Goal: Task Accomplishment & Management: Complete application form

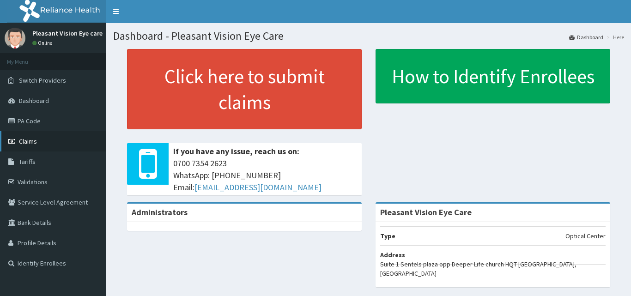
click at [24, 141] on span "Claims" at bounding box center [28, 141] width 18 height 8
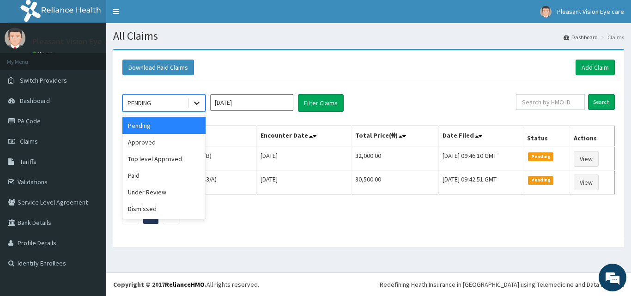
click at [197, 104] on icon at bounding box center [197, 103] width 6 height 3
click at [190, 141] on div "Approved" at bounding box center [163, 142] width 83 height 17
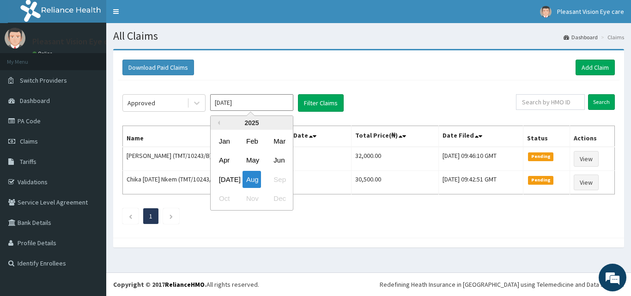
click at [271, 102] on input "[DATE]" at bounding box center [251, 102] width 83 height 17
click at [282, 142] on div "Mar" at bounding box center [279, 141] width 18 height 17
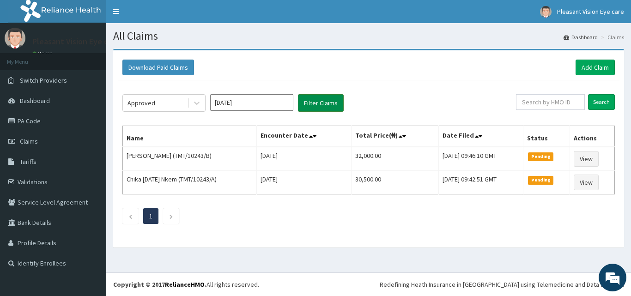
click at [313, 109] on button "Filter Claims" at bounding box center [321, 103] width 46 height 18
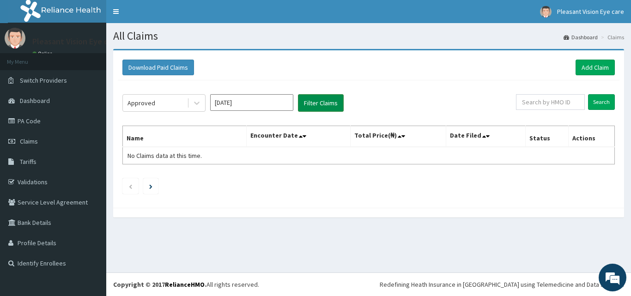
click at [322, 104] on button "Filter Claims" at bounding box center [321, 103] width 46 height 18
click at [198, 103] on icon at bounding box center [197, 103] width 6 height 3
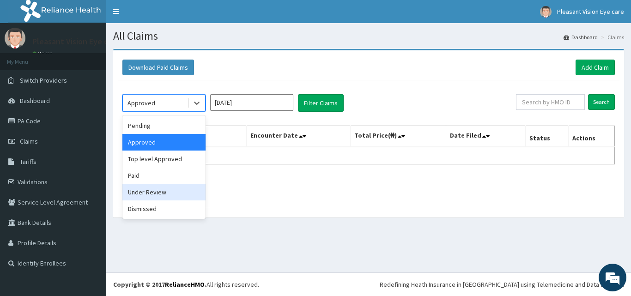
click at [178, 188] on div "Under Review" at bounding box center [163, 192] width 83 height 17
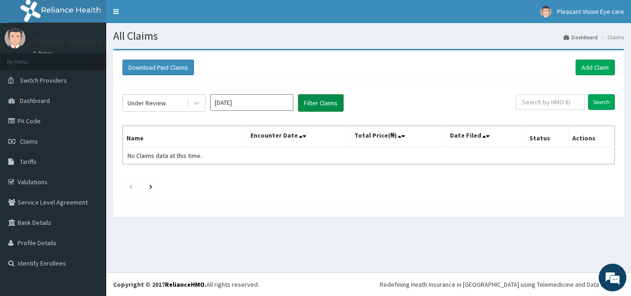
click at [307, 105] on button "Filter Claims" at bounding box center [321, 103] width 46 height 18
click at [315, 105] on button "Filter Claims" at bounding box center [321, 103] width 46 height 18
click at [199, 103] on icon at bounding box center [196, 102] width 9 height 9
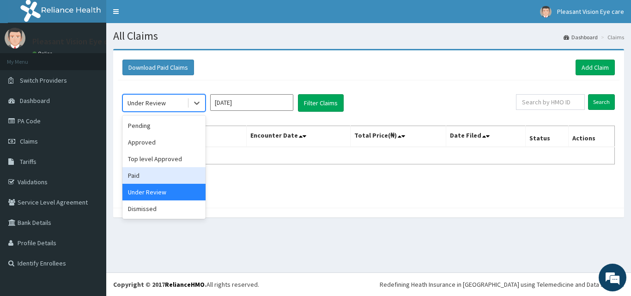
click at [183, 170] on div "Paid" at bounding box center [163, 175] width 83 height 17
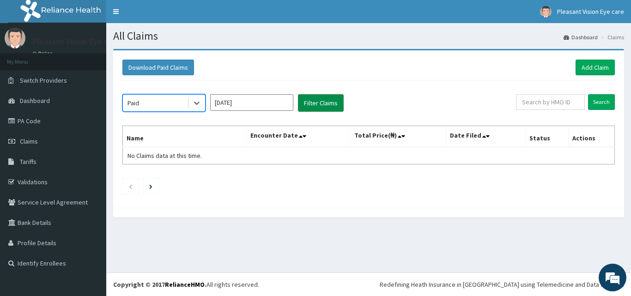
click at [317, 106] on button "Filter Claims" at bounding box center [321, 103] width 46 height 18
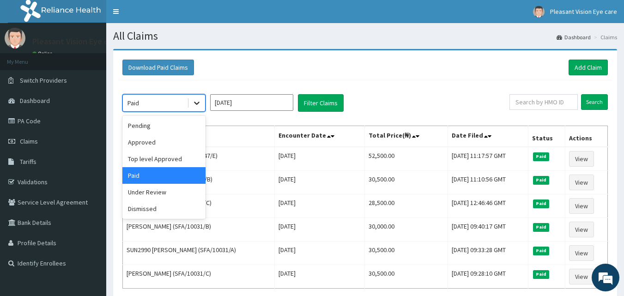
click at [196, 102] on icon at bounding box center [196, 102] width 9 height 9
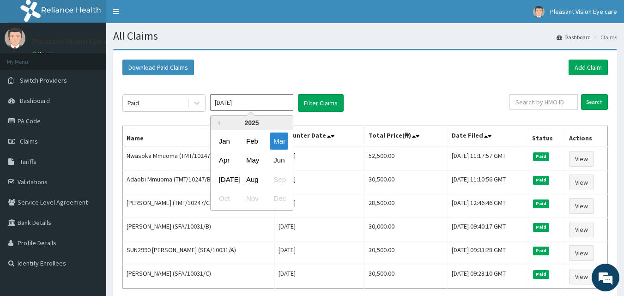
click at [244, 107] on input "Mar 2025" at bounding box center [251, 102] width 83 height 17
click at [227, 158] on div "Apr" at bounding box center [224, 160] width 18 height 17
type input "Apr 2025"
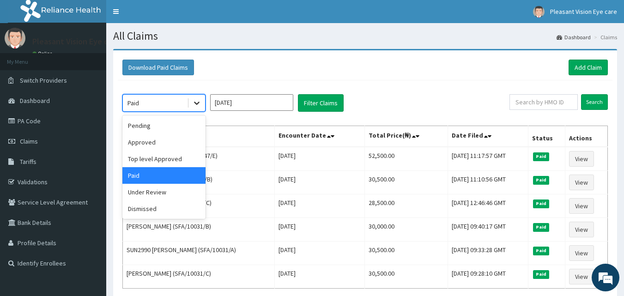
click at [198, 104] on icon at bounding box center [196, 102] width 9 height 9
click at [182, 139] on div "Approved" at bounding box center [163, 142] width 83 height 17
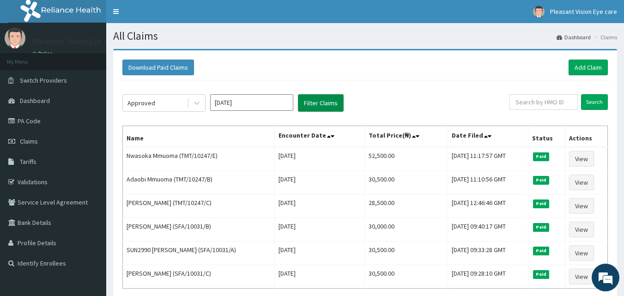
click at [333, 107] on button "Filter Claims" at bounding box center [321, 103] width 46 height 18
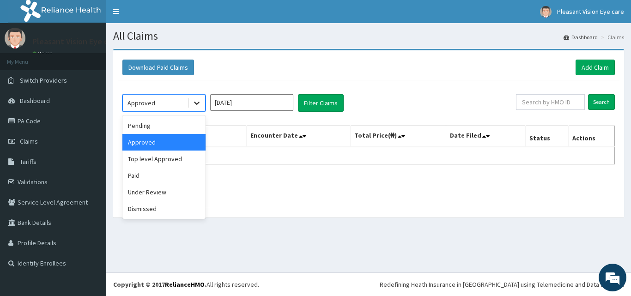
click at [197, 103] on icon at bounding box center [197, 103] width 6 height 3
click at [179, 176] on div "Paid" at bounding box center [163, 175] width 83 height 17
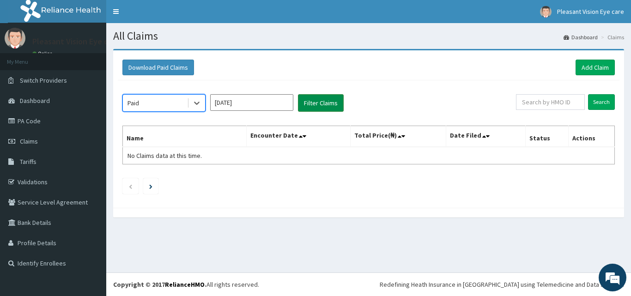
click at [329, 103] on button "Filter Claims" at bounding box center [321, 103] width 46 height 18
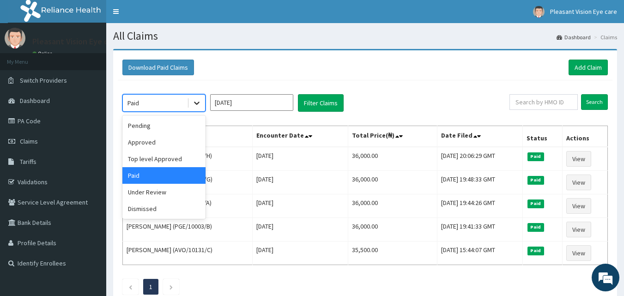
click at [197, 103] on icon at bounding box center [196, 102] width 9 height 9
click at [180, 193] on div "Under Review" at bounding box center [163, 192] width 83 height 17
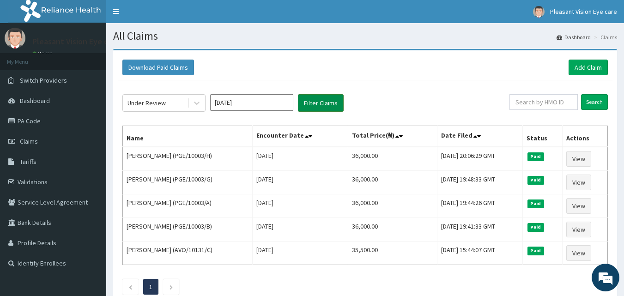
click at [312, 106] on button "Filter Claims" at bounding box center [321, 103] width 46 height 18
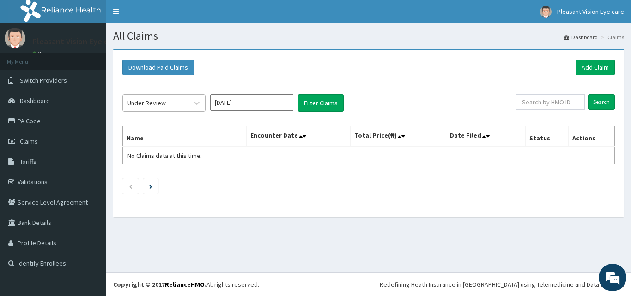
click at [176, 101] on div "Under Review" at bounding box center [155, 103] width 64 height 15
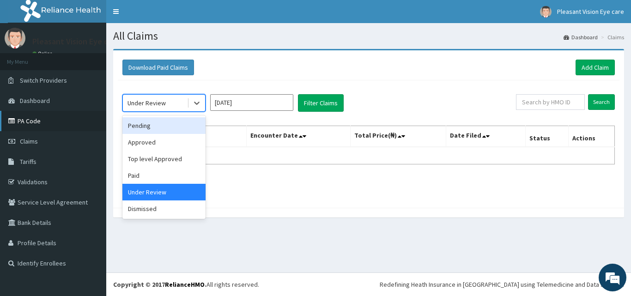
click at [47, 119] on link "PA Code" at bounding box center [53, 121] width 106 height 20
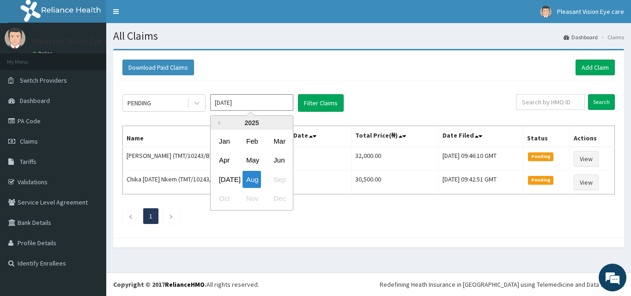
click at [237, 103] on input "[DATE]" at bounding box center [251, 102] width 83 height 17
click at [277, 143] on div "Mar" at bounding box center [279, 141] width 18 height 17
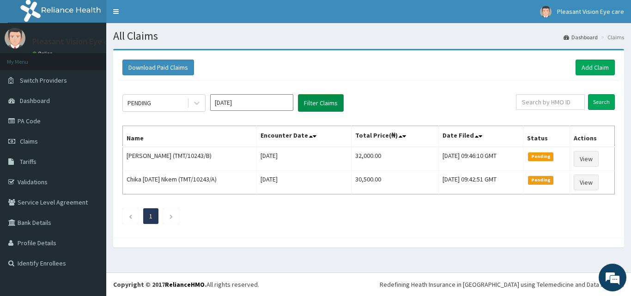
click at [309, 106] on button "Filter Claims" at bounding box center [321, 103] width 46 height 18
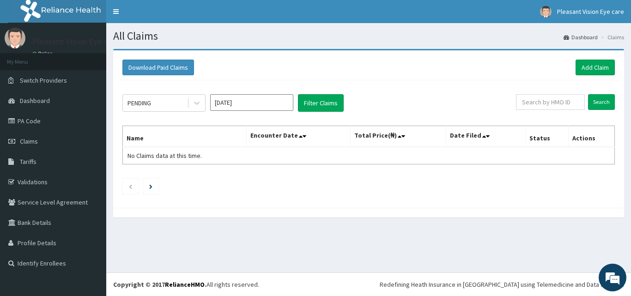
click at [247, 103] on input "Mar 2025" at bounding box center [251, 102] width 83 height 17
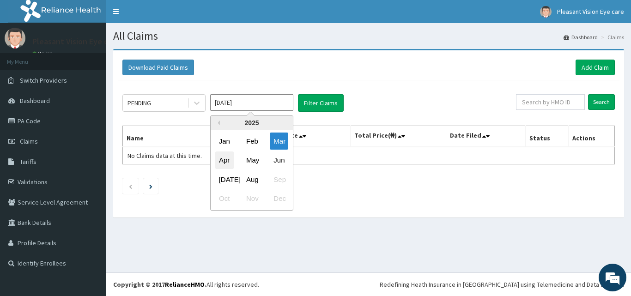
click at [228, 157] on div "Apr" at bounding box center [224, 160] width 18 height 17
type input "Apr 2025"
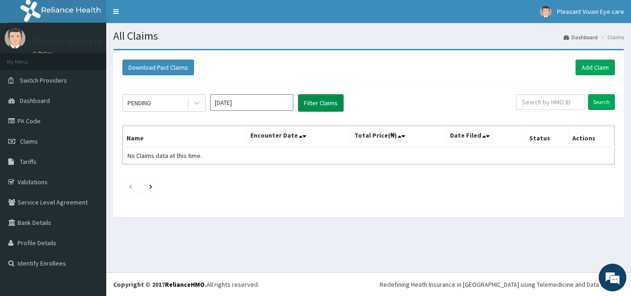
click at [324, 106] on button "Filter Claims" at bounding box center [321, 103] width 46 height 18
click at [53, 142] on link "Claims" at bounding box center [53, 141] width 106 height 20
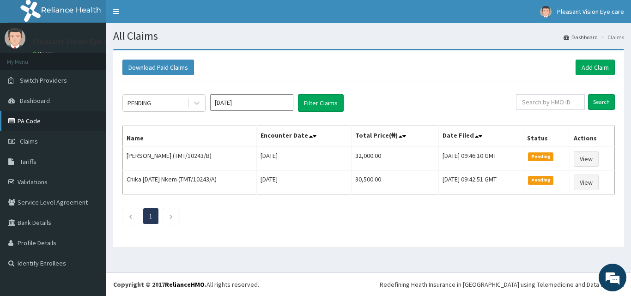
click at [41, 121] on link "PA Code" at bounding box center [53, 121] width 106 height 20
click at [585, 63] on link "Add Claim" at bounding box center [594, 68] width 39 height 16
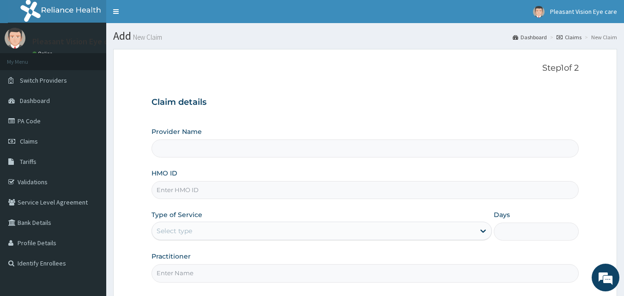
click at [316, 139] on input "Provider Name" at bounding box center [365, 148] width 428 height 18
type input "Pleasant Vision Eye Care"
click at [220, 187] on input "HMO ID" at bounding box center [365, 190] width 428 height 18
type input "ZTE/10017/A"
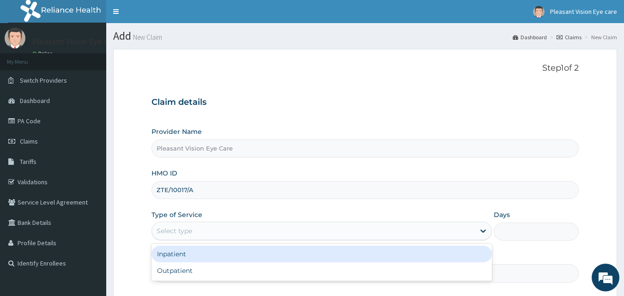
click at [247, 231] on div "Select type" at bounding box center [313, 231] width 323 height 15
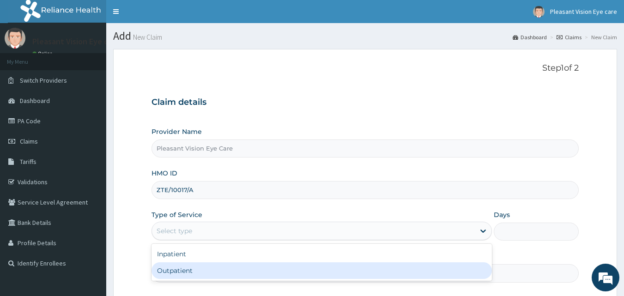
click at [246, 276] on div "Outpatient" at bounding box center [321, 270] width 340 height 17
type input "1"
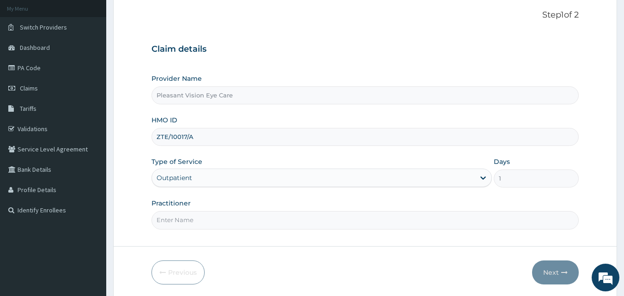
scroll to position [86, 0]
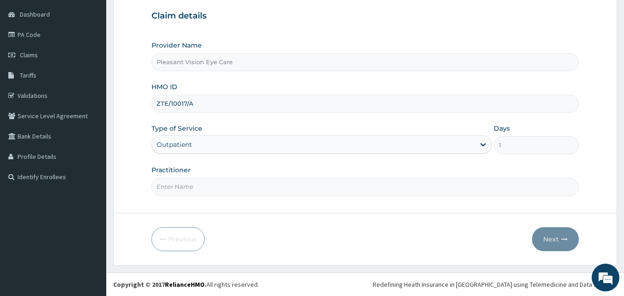
click at [458, 190] on input "Practitioner" at bounding box center [365, 187] width 428 height 18
click at [264, 188] on input "Practitioner" at bounding box center [365, 187] width 428 height 18
type input "VIOLET ONUNKA"
click at [555, 241] on button "Next" at bounding box center [555, 239] width 47 height 24
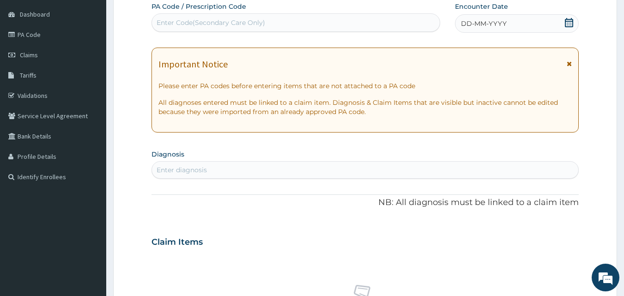
click at [298, 25] on div "Enter Code(Secondary Care Only)" at bounding box center [296, 22] width 288 height 15
type input "PA/336E31"
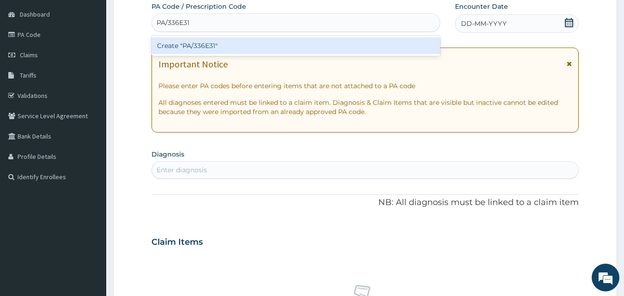
click at [305, 45] on div "Create "PA/336E31"" at bounding box center [295, 45] width 289 height 17
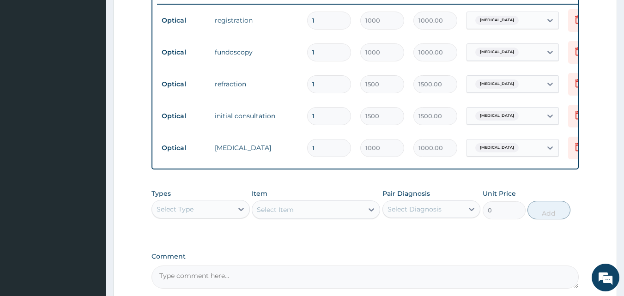
scroll to position [460, 0]
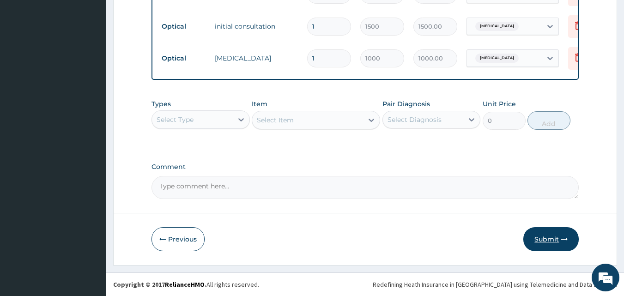
click at [547, 240] on button "Submit" at bounding box center [550, 239] width 55 height 24
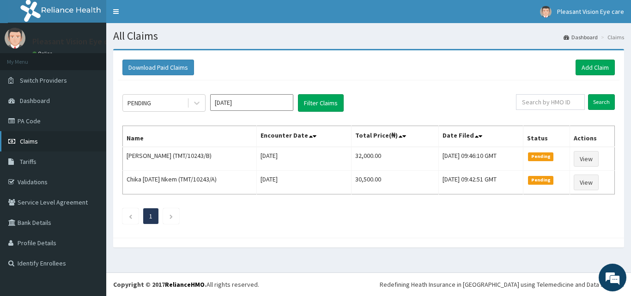
click at [50, 137] on link "Claims" at bounding box center [53, 141] width 106 height 20
click at [52, 125] on link "PA Code" at bounding box center [53, 121] width 106 height 20
click at [197, 103] on icon at bounding box center [196, 102] width 9 height 9
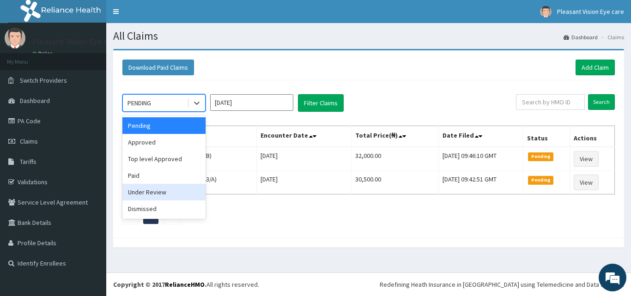
click at [185, 193] on div "Under Review" at bounding box center [163, 192] width 83 height 17
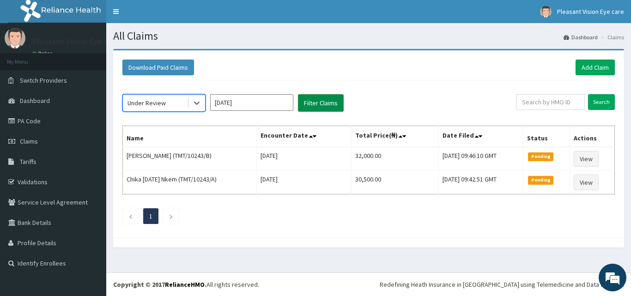
click at [309, 103] on button "Filter Claims" at bounding box center [321, 103] width 46 height 18
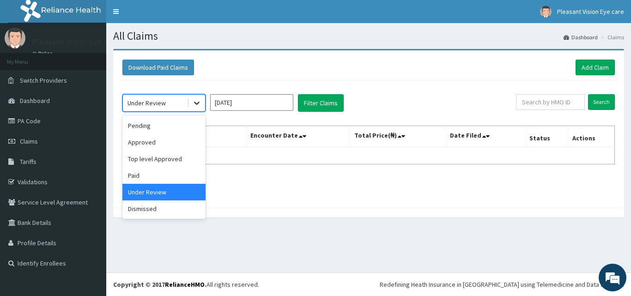
click at [198, 104] on icon at bounding box center [196, 102] width 9 height 9
click at [184, 128] on div "Pending" at bounding box center [163, 125] width 83 height 17
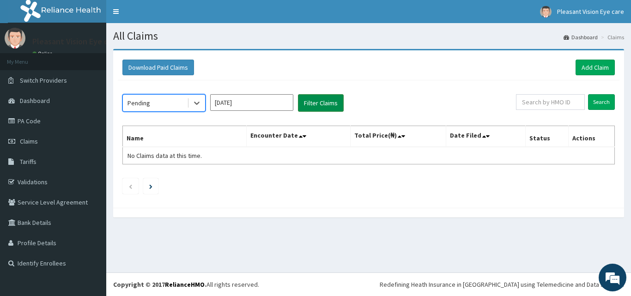
click at [322, 98] on button "Filter Claims" at bounding box center [321, 103] width 46 height 18
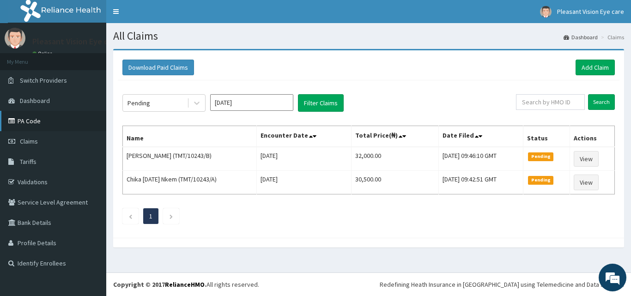
click at [66, 123] on link "PA Code" at bounding box center [53, 121] width 106 height 20
click at [588, 69] on link "Add Claim" at bounding box center [594, 68] width 39 height 16
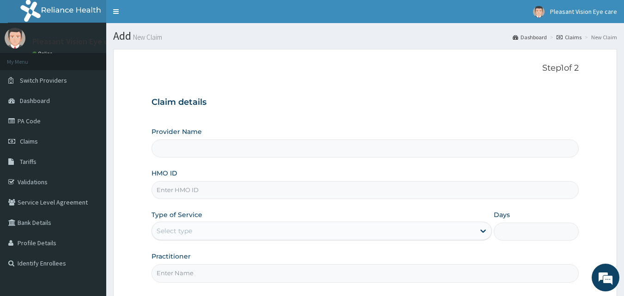
click at [374, 139] on input "Provider Name" at bounding box center [365, 148] width 428 height 18
type input "Pleasant Vision Eye Care"
click at [317, 184] on input "HMO ID" at bounding box center [365, 190] width 428 height 18
type input "ZTE/10017/A"
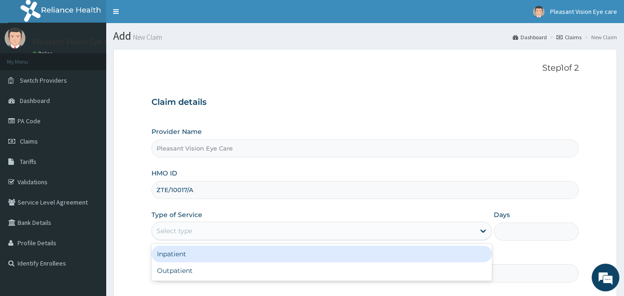
click at [269, 232] on div "Select type" at bounding box center [313, 231] width 323 height 15
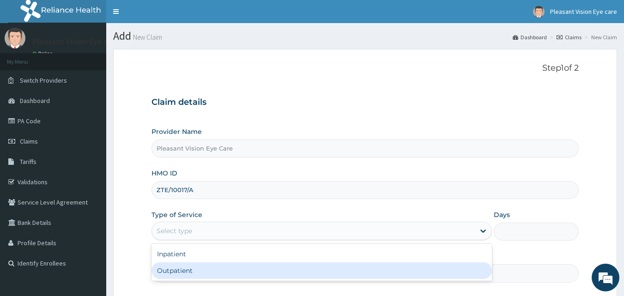
click at [269, 272] on div "Outpatient" at bounding box center [321, 270] width 340 height 17
type input "1"
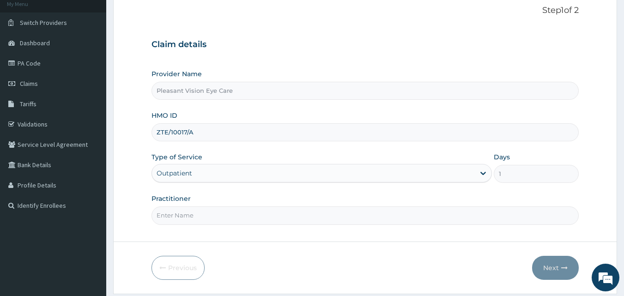
scroll to position [86, 0]
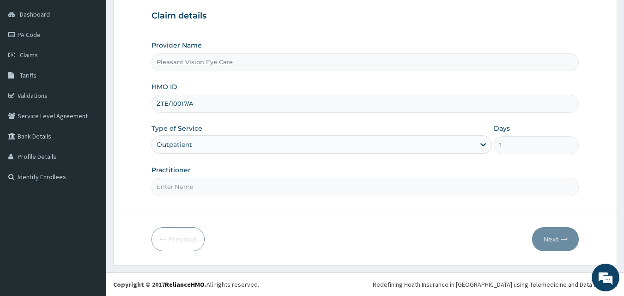
click at [298, 181] on input "Practitioner" at bounding box center [365, 187] width 428 height 18
type input "V"
type input "DR VIOLET ONUNKA"
click at [557, 242] on button "Next" at bounding box center [555, 239] width 47 height 24
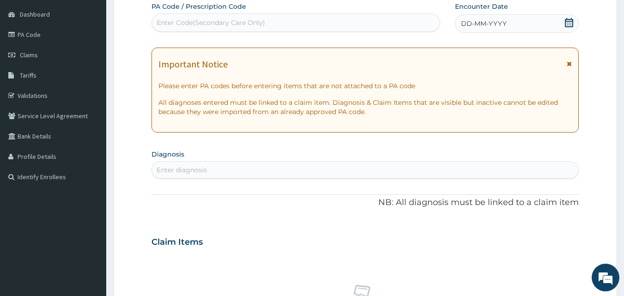
click at [268, 21] on div "Enter Code(Secondary Care Only)" at bounding box center [296, 22] width 288 height 15
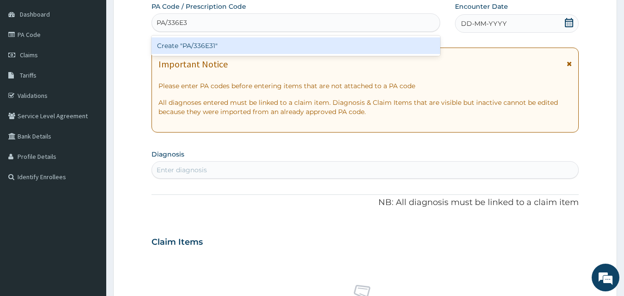
type input "PA/336E31"
click at [289, 47] on div "Create "PA/336E31"" at bounding box center [295, 45] width 289 height 17
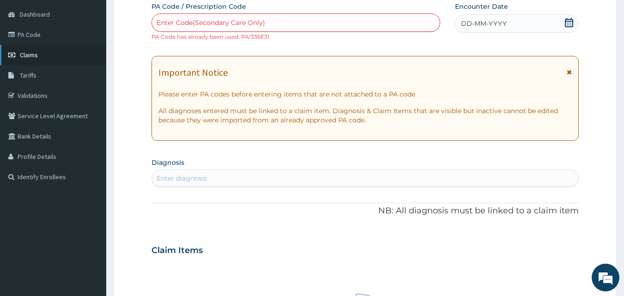
click at [54, 56] on link "Claims" at bounding box center [53, 55] width 106 height 20
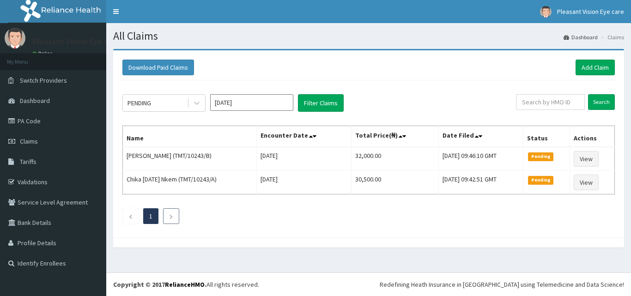
click at [171, 215] on icon "Next page" at bounding box center [171, 217] width 4 height 6
click at [128, 217] on li at bounding box center [130, 216] width 16 height 16
click at [197, 103] on icon at bounding box center [196, 102] width 9 height 9
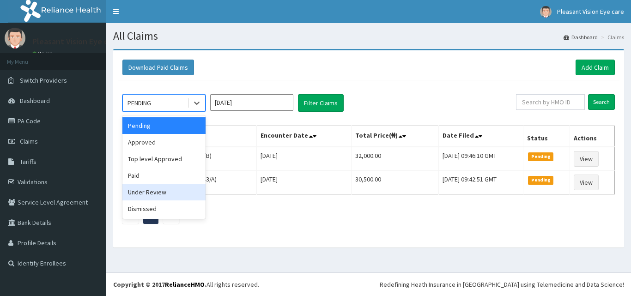
click at [177, 190] on div "Under Review" at bounding box center [163, 192] width 83 height 17
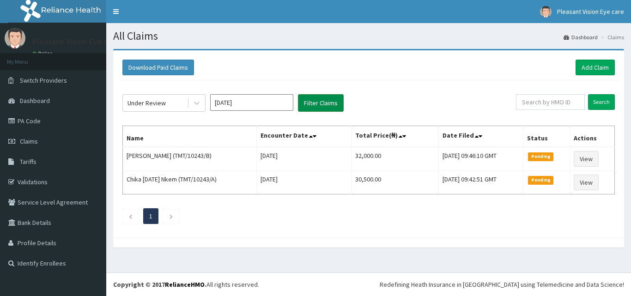
click at [326, 104] on button "Filter Claims" at bounding box center [321, 103] width 46 height 18
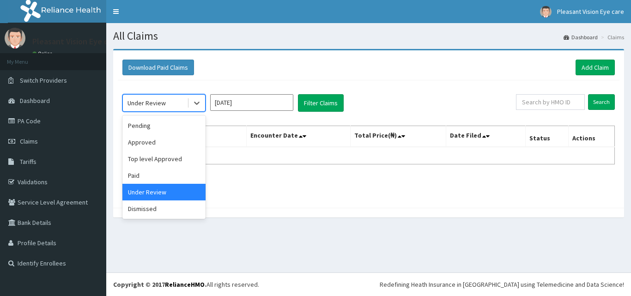
click at [175, 103] on div "Under Review" at bounding box center [155, 103] width 64 height 15
click at [167, 142] on div "Approved" at bounding box center [163, 142] width 83 height 17
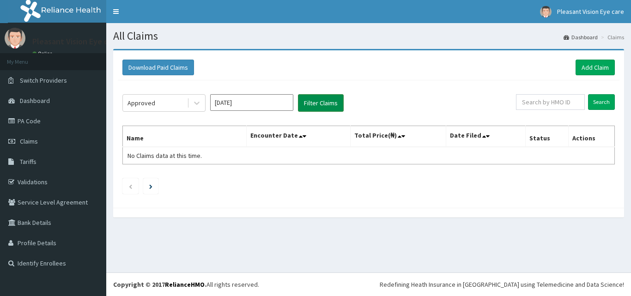
click at [306, 109] on button "Filter Claims" at bounding box center [321, 103] width 46 height 18
click at [312, 103] on button "Filter Claims" at bounding box center [321, 103] width 46 height 18
click at [154, 106] on div "Approved" at bounding box center [155, 103] width 64 height 15
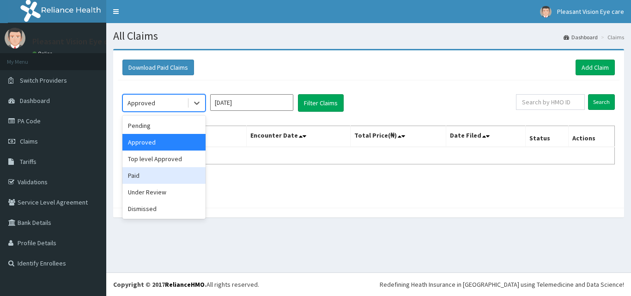
click at [168, 182] on div "Paid" at bounding box center [163, 175] width 83 height 17
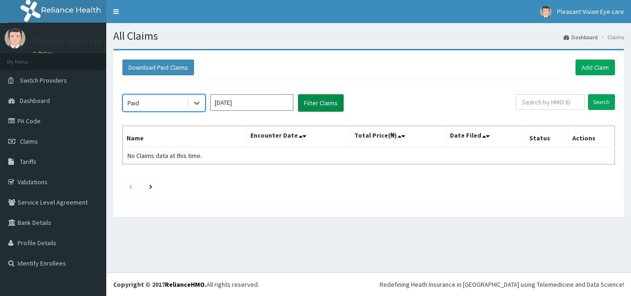
click at [307, 102] on button "Filter Claims" at bounding box center [321, 103] width 46 height 18
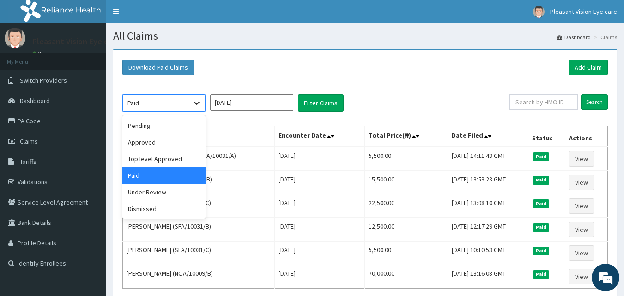
click at [196, 102] on icon at bounding box center [196, 102] width 9 height 9
click at [175, 206] on div "Dismissed" at bounding box center [163, 208] width 83 height 17
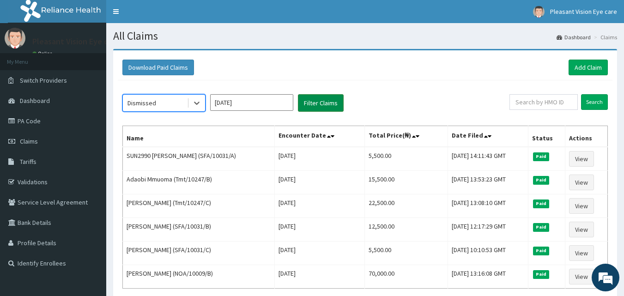
click at [310, 107] on button "Filter Claims" at bounding box center [321, 103] width 46 height 18
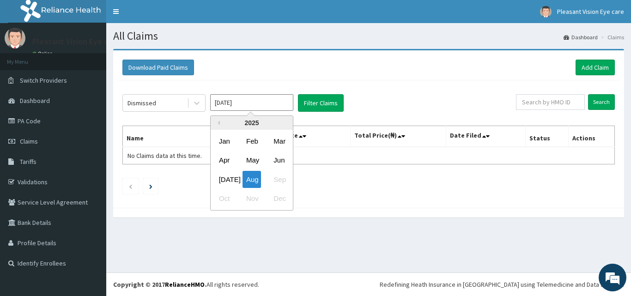
click at [263, 101] on input "Aug 2025" at bounding box center [251, 102] width 83 height 17
click at [276, 142] on div "Mar" at bounding box center [279, 141] width 18 height 17
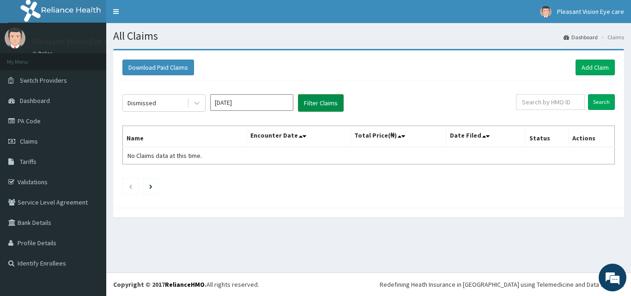
click at [310, 105] on button "Filter Claims" at bounding box center [321, 103] width 46 height 18
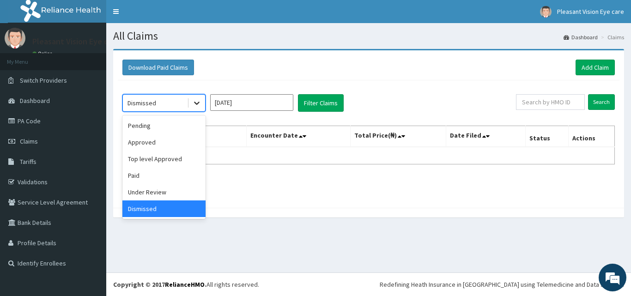
click at [201, 103] on div at bounding box center [196, 103] width 17 height 17
click at [169, 173] on div "Paid" at bounding box center [163, 175] width 83 height 17
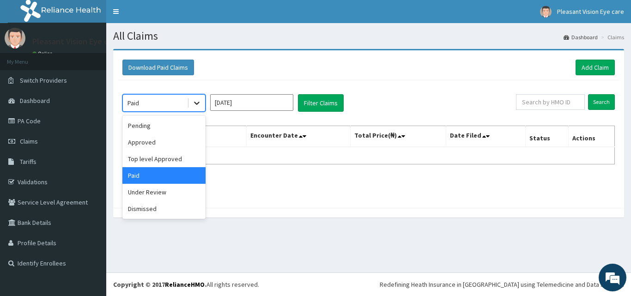
click at [197, 104] on icon at bounding box center [197, 103] width 6 height 3
click at [162, 196] on div "Under Review" at bounding box center [163, 192] width 83 height 17
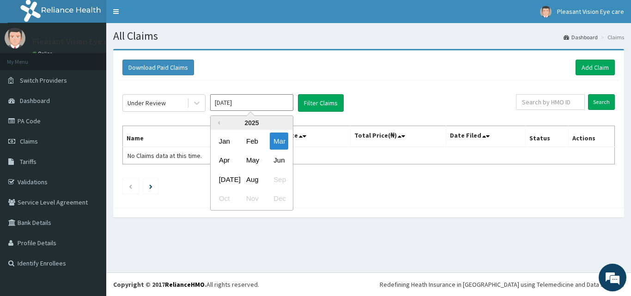
click at [284, 106] on input "Mar 2025" at bounding box center [251, 102] width 83 height 17
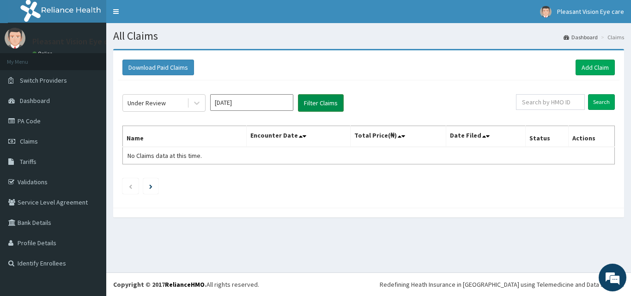
click at [326, 107] on button "Filter Claims" at bounding box center [321, 103] width 46 height 18
click at [280, 105] on input "Mar 2025" at bounding box center [251, 102] width 83 height 17
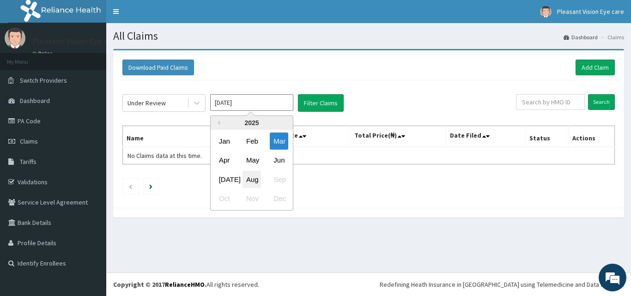
click at [254, 180] on div "Aug" at bounding box center [251, 179] width 18 height 17
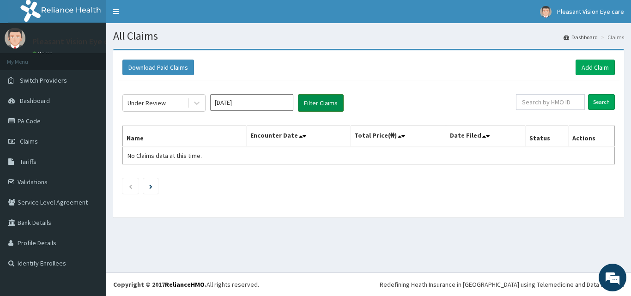
click at [319, 107] on button "Filter Claims" at bounding box center [321, 103] width 46 height 18
click at [319, 104] on button "Filter Claims" at bounding box center [321, 103] width 46 height 18
click at [197, 102] on icon at bounding box center [196, 102] width 9 height 9
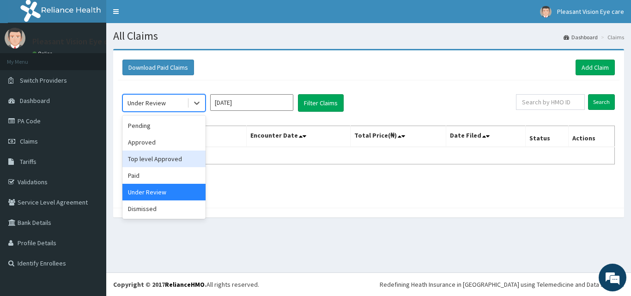
click at [176, 155] on div "Top level Approved" at bounding box center [163, 159] width 83 height 17
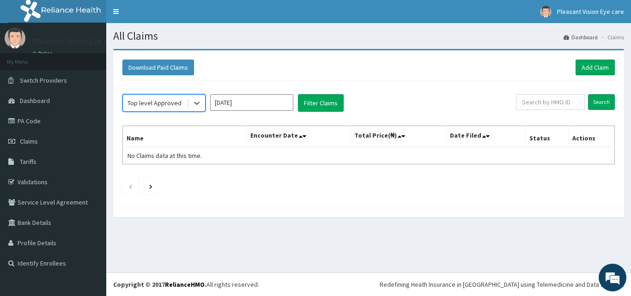
click at [278, 103] on input "Aug 2025" at bounding box center [251, 102] width 83 height 17
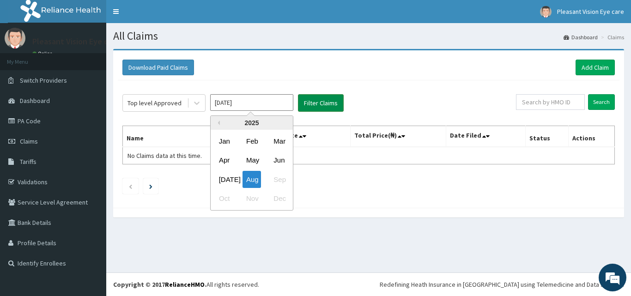
click at [314, 103] on button "Filter Claims" at bounding box center [321, 103] width 46 height 18
click at [281, 100] on input "Aug 2025" at bounding box center [251, 102] width 83 height 17
click at [282, 138] on div "Mar" at bounding box center [279, 141] width 18 height 17
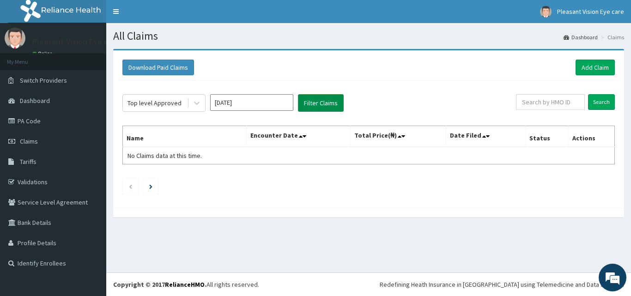
click at [308, 107] on button "Filter Claims" at bounding box center [321, 103] width 46 height 18
click at [192, 101] on icon at bounding box center [196, 102] width 9 height 9
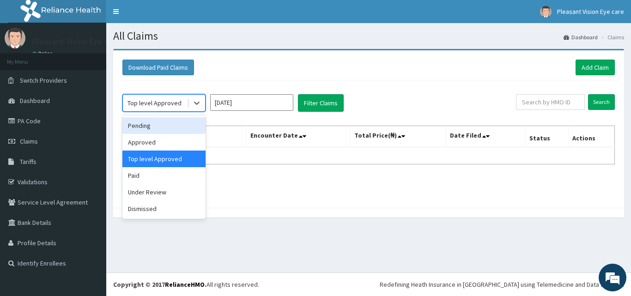
click at [187, 126] on div "Pending" at bounding box center [163, 125] width 83 height 17
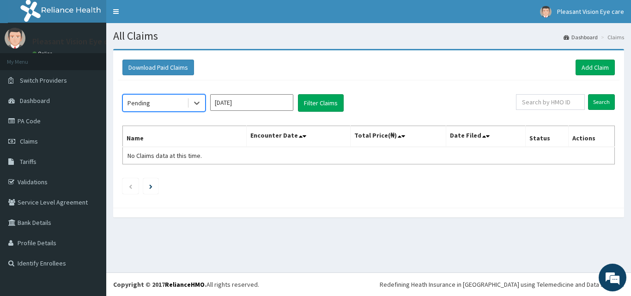
click at [282, 103] on input "Mar 2025" at bounding box center [251, 102] width 83 height 17
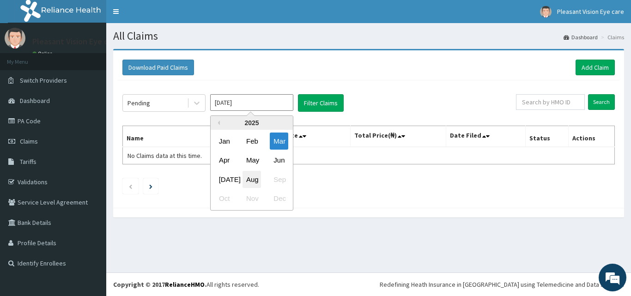
click at [254, 180] on div "Aug" at bounding box center [251, 179] width 18 height 17
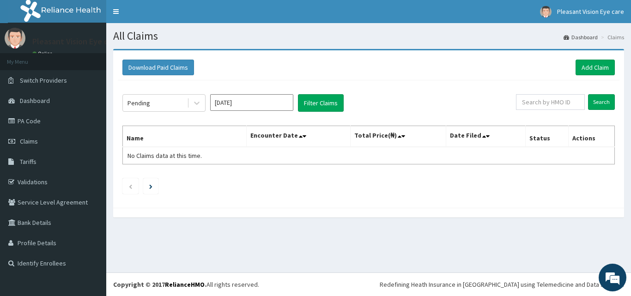
click at [263, 108] on input "Aug 2025" at bounding box center [251, 102] width 83 height 17
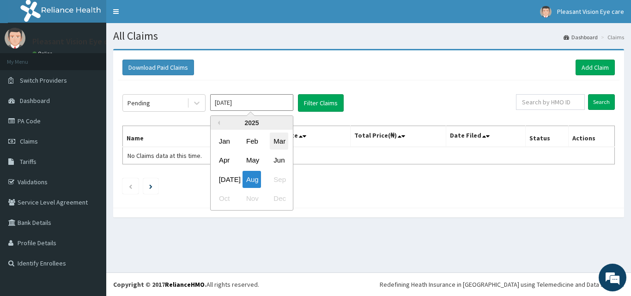
click at [274, 145] on div "Mar" at bounding box center [279, 141] width 18 height 17
type input "Mar 2025"
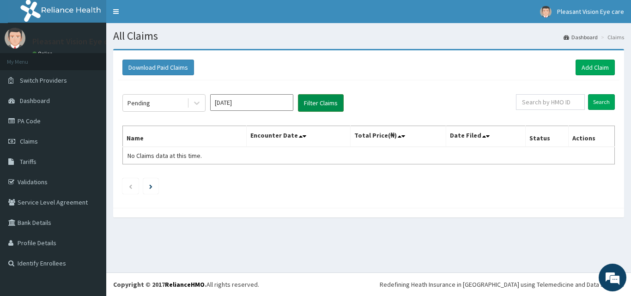
click at [321, 103] on button "Filter Claims" at bounding box center [321, 103] width 46 height 18
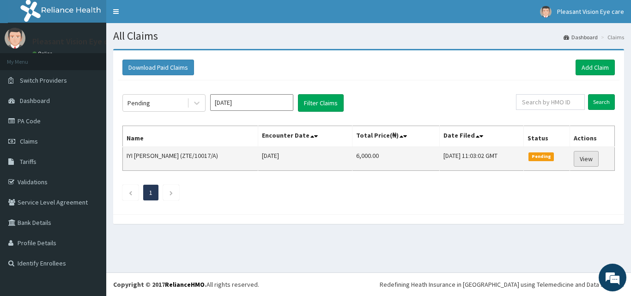
click at [595, 160] on link "View" at bounding box center [586, 159] width 25 height 16
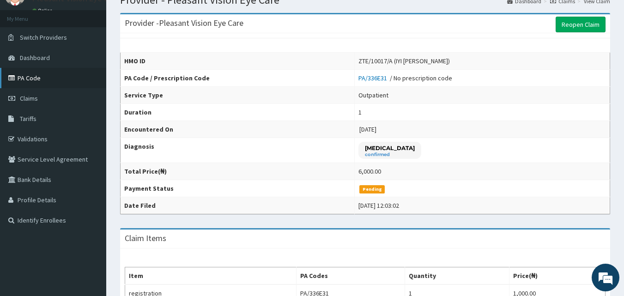
click at [51, 79] on link "PA Code" at bounding box center [53, 78] width 106 height 20
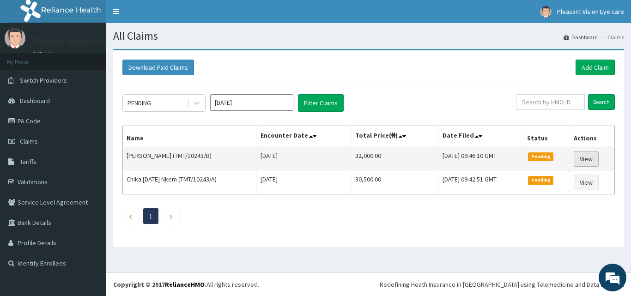
click at [595, 161] on link "View" at bounding box center [586, 159] width 25 height 16
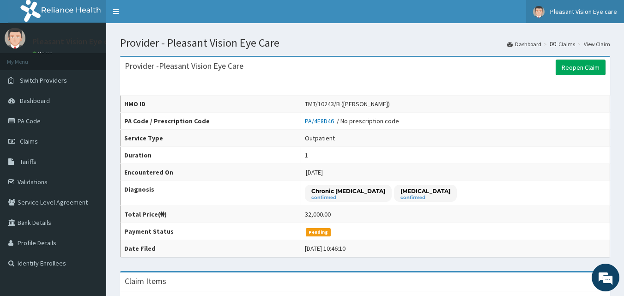
click at [596, 12] on span "Pleasant Vision Eye care" at bounding box center [583, 11] width 67 height 8
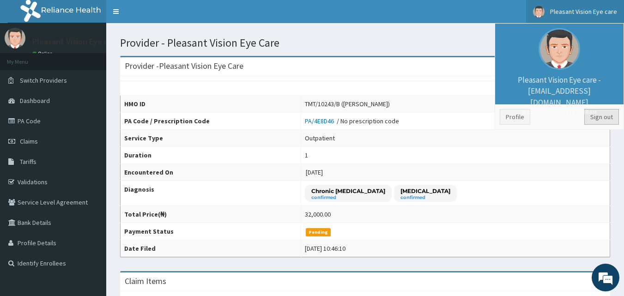
click at [600, 114] on link "Sign out" at bounding box center [601, 117] width 35 height 16
